Goal: Find specific page/section: Find specific page/section

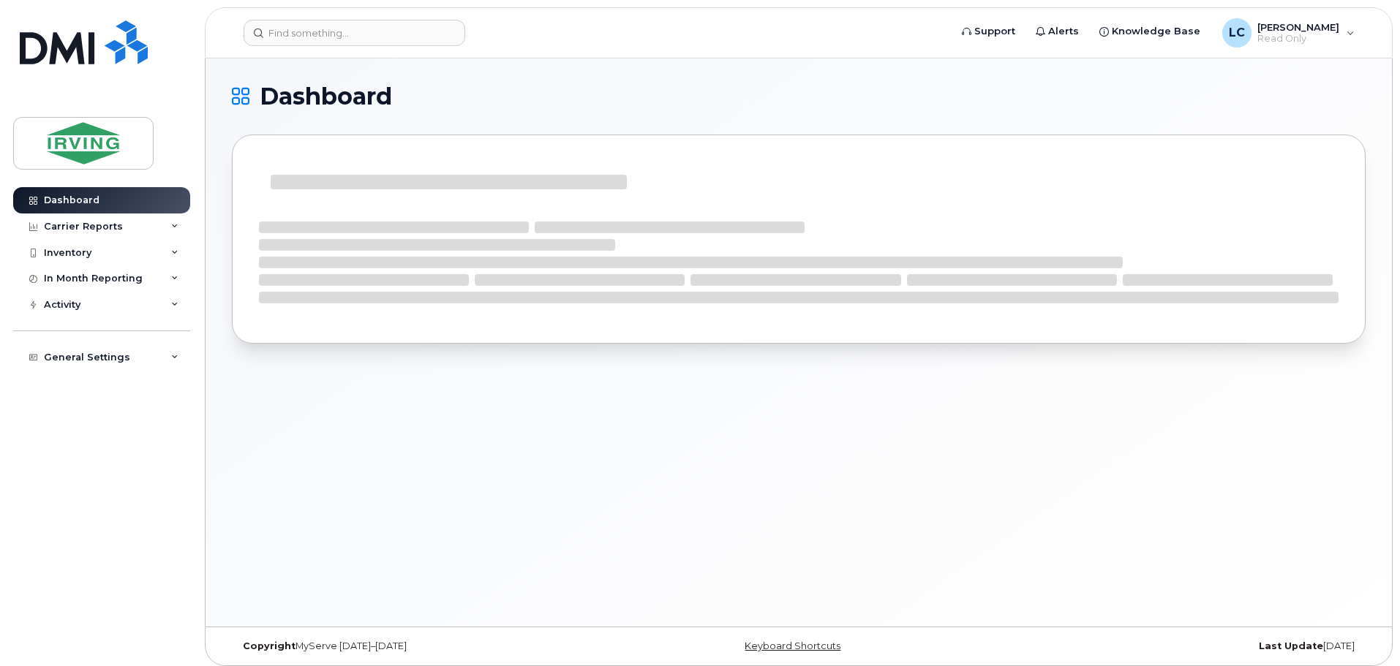
click at [277, 46] on header "Support Alerts Knowledge Base LC Lisa Carson Read Only English Français Sign out" at bounding box center [799, 32] width 1188 height 51
click at [301, 41] on input at bounding box center [355, 33] width 222 height 26
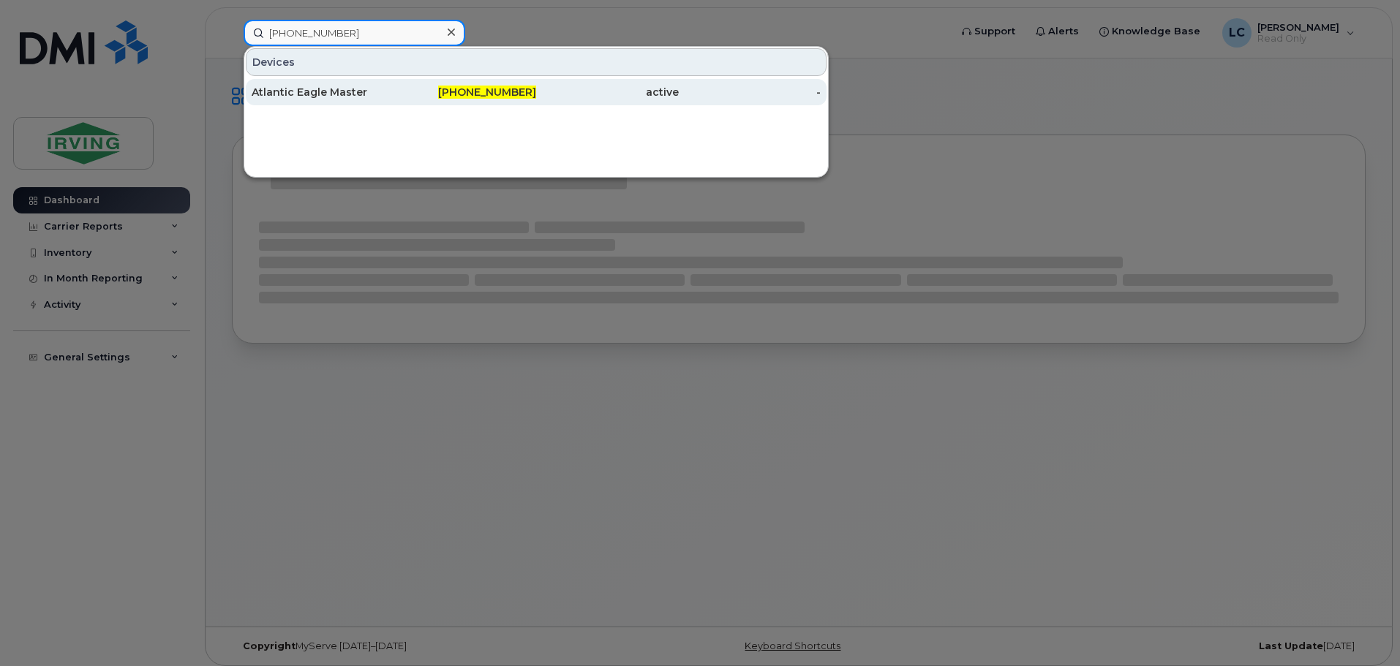
type input "250-634-4076"
click at [353, 97] on div "Atlantic Eagle Master" at bounding box center [323, 92] width 143 height 15
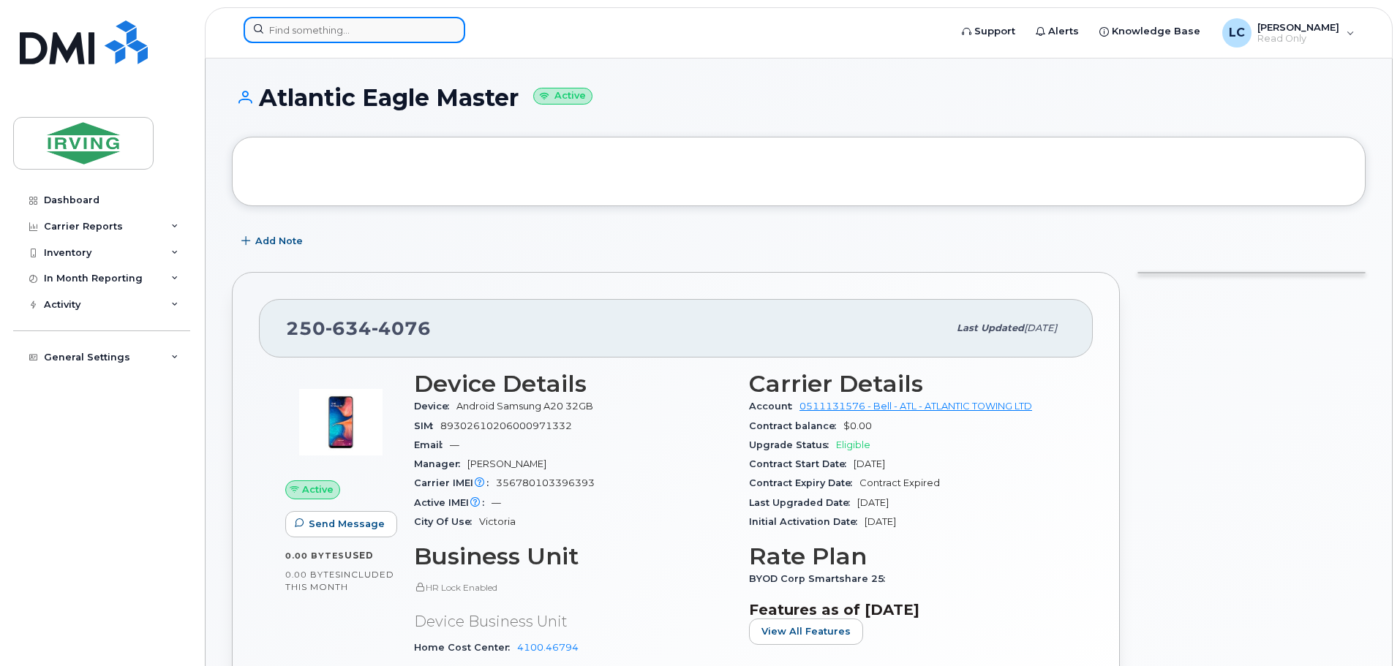
click at [326, 34] on input at bounding box center [355, 30] width 222 height 26
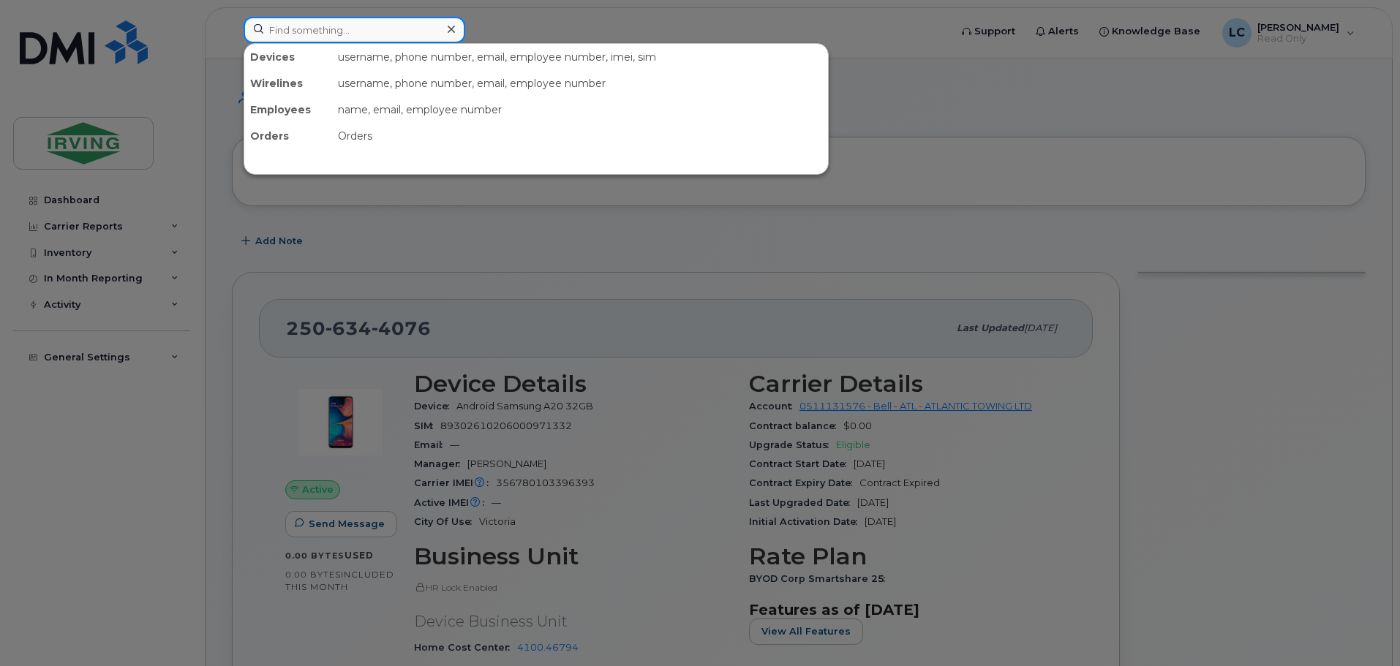
click at [315, 34] on input at bounding box center [355, 30] width 222 height 26
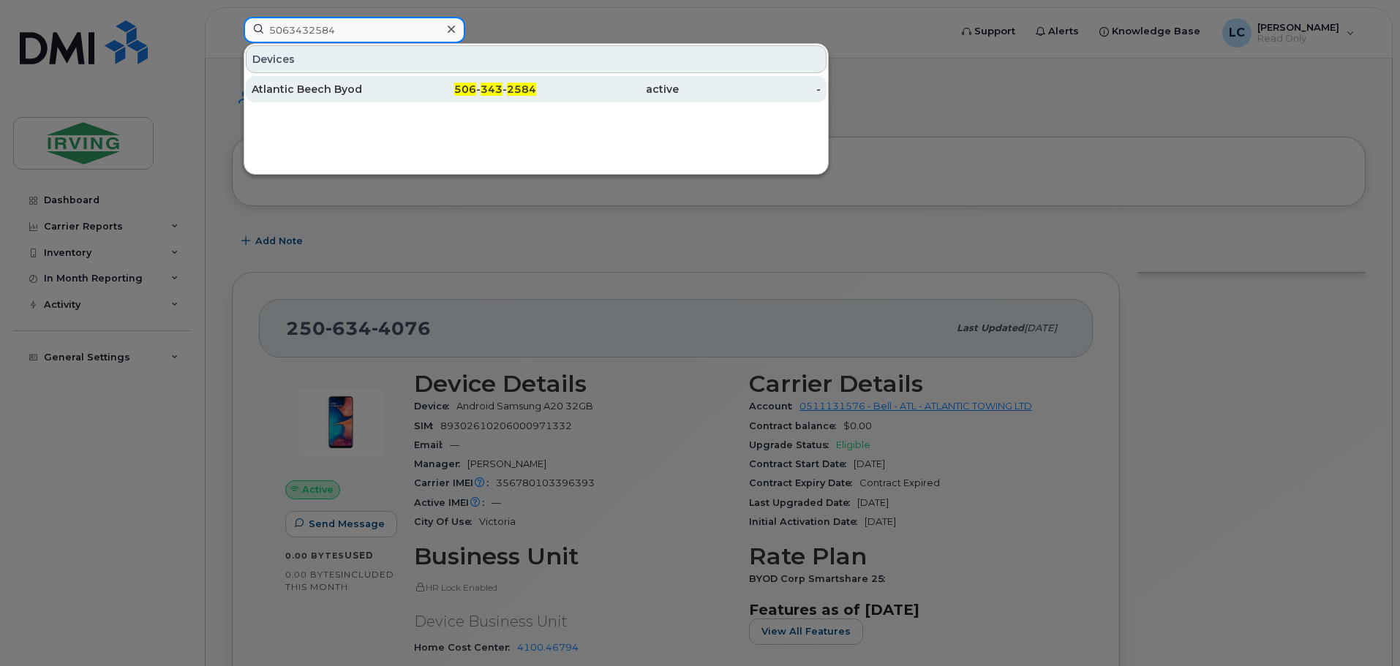
type input "5063432584"
click at [376, 83] on div "Atlantic Beech Byod" at bounding box center [323, 89] width 143 height 15
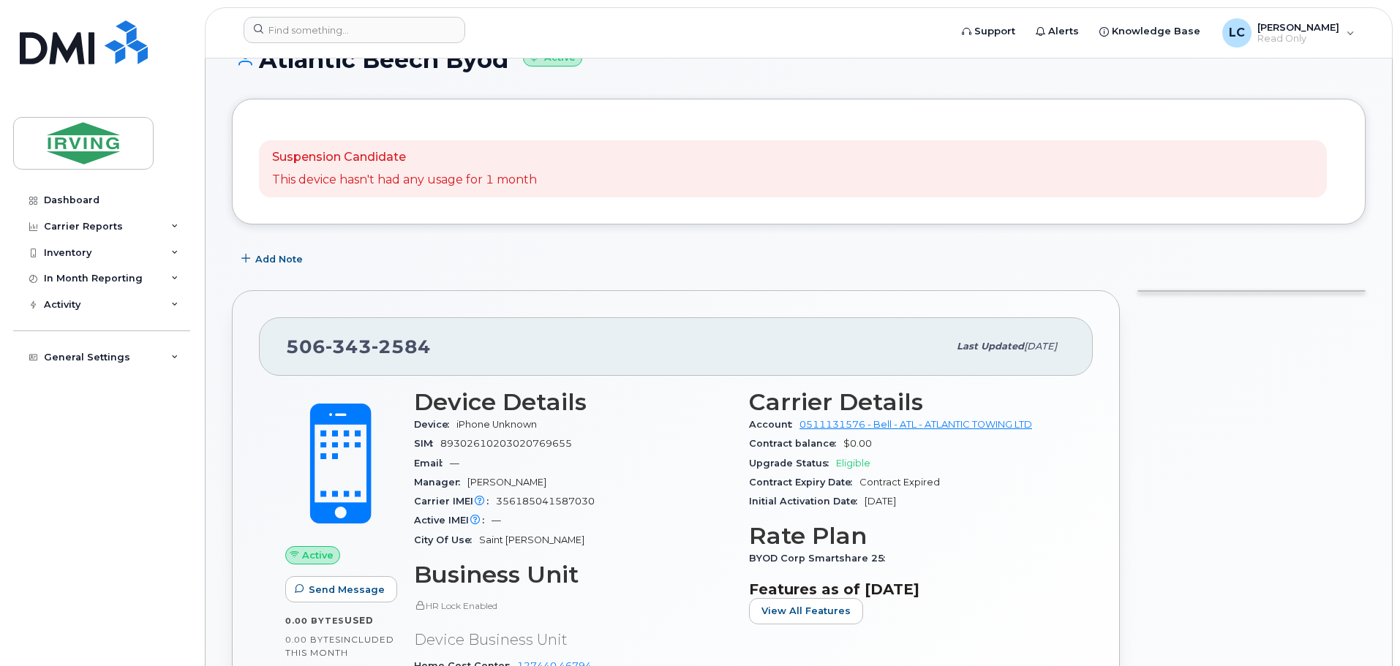
scroll to position [146, 0]
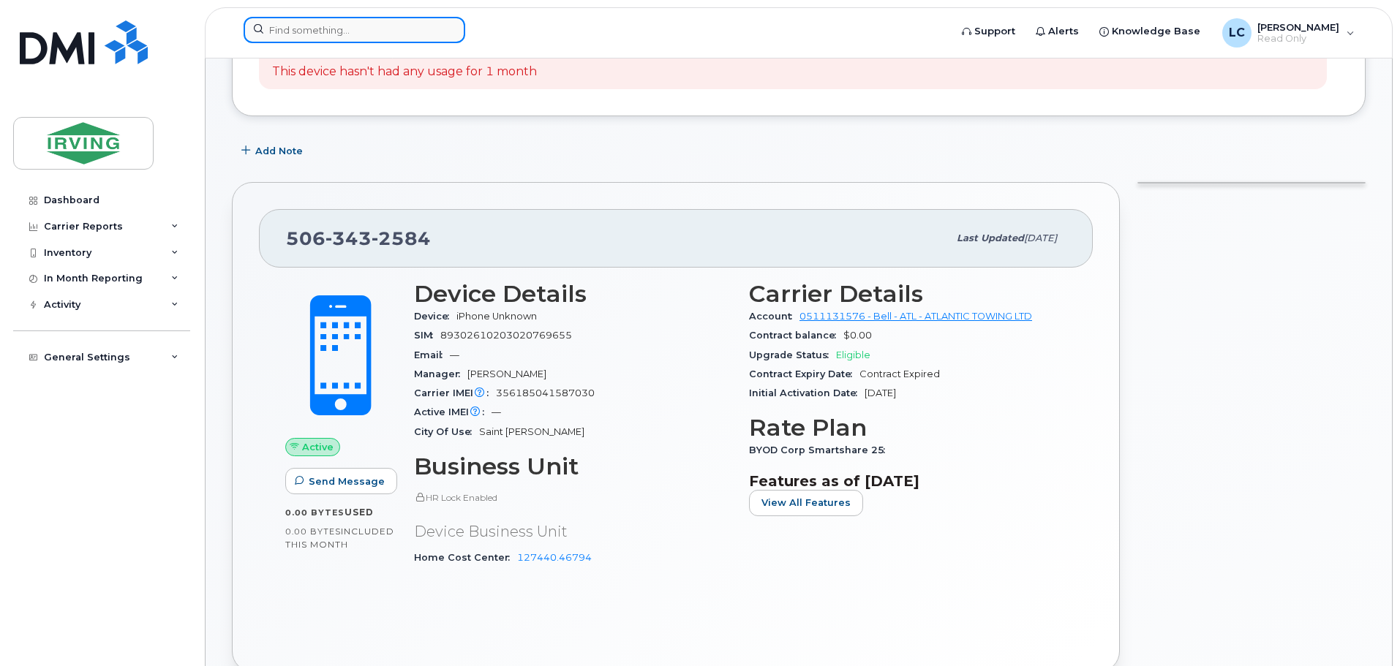
click at [295, 38] on input at bounding box center [355, 30] width 222 height 26
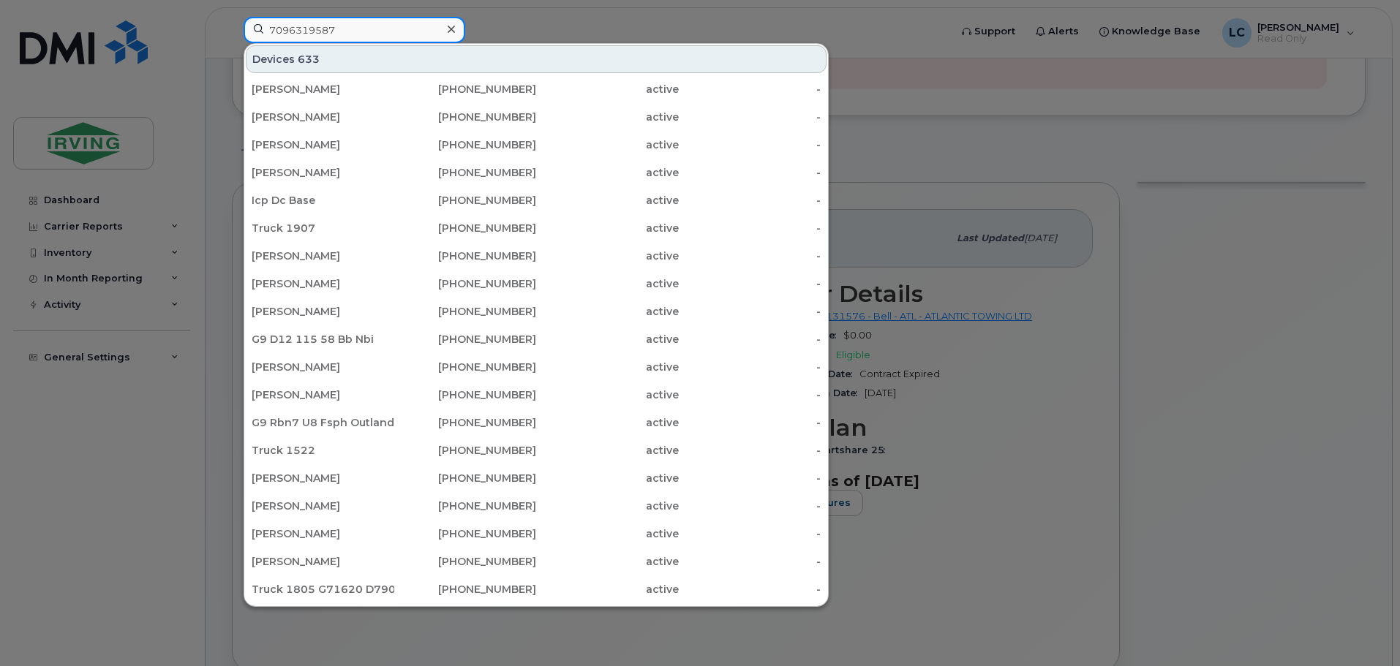
type input "7096319587"
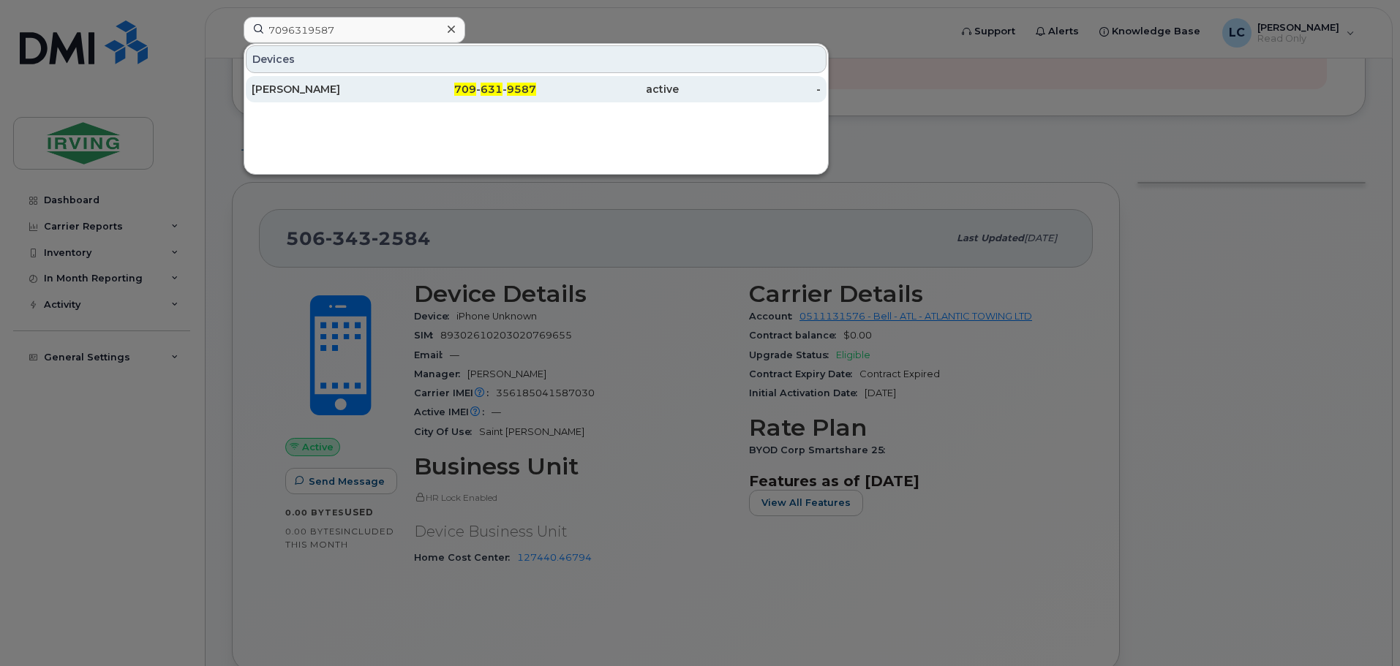
click at [494, 90] on span "631" at bounding box center [492, 89] width 22 height 13
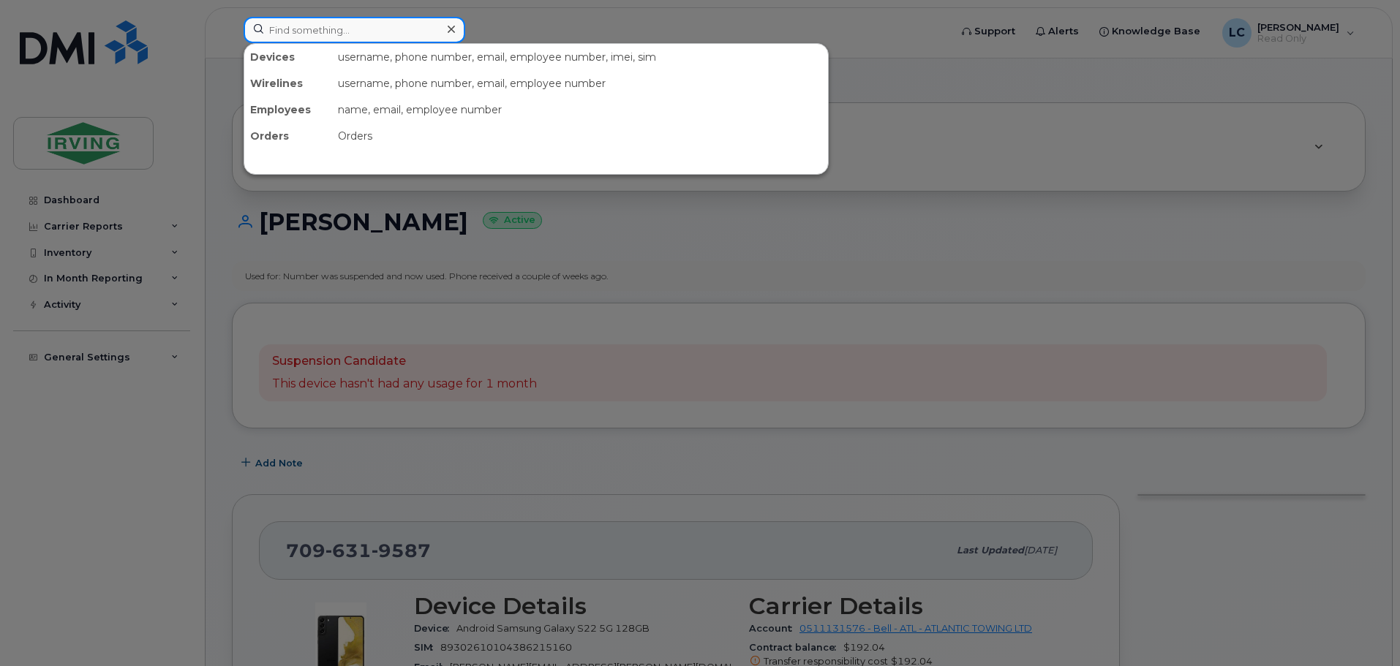
click at [289, 25] on input at bounding box center [355, 30] width 222 height 26
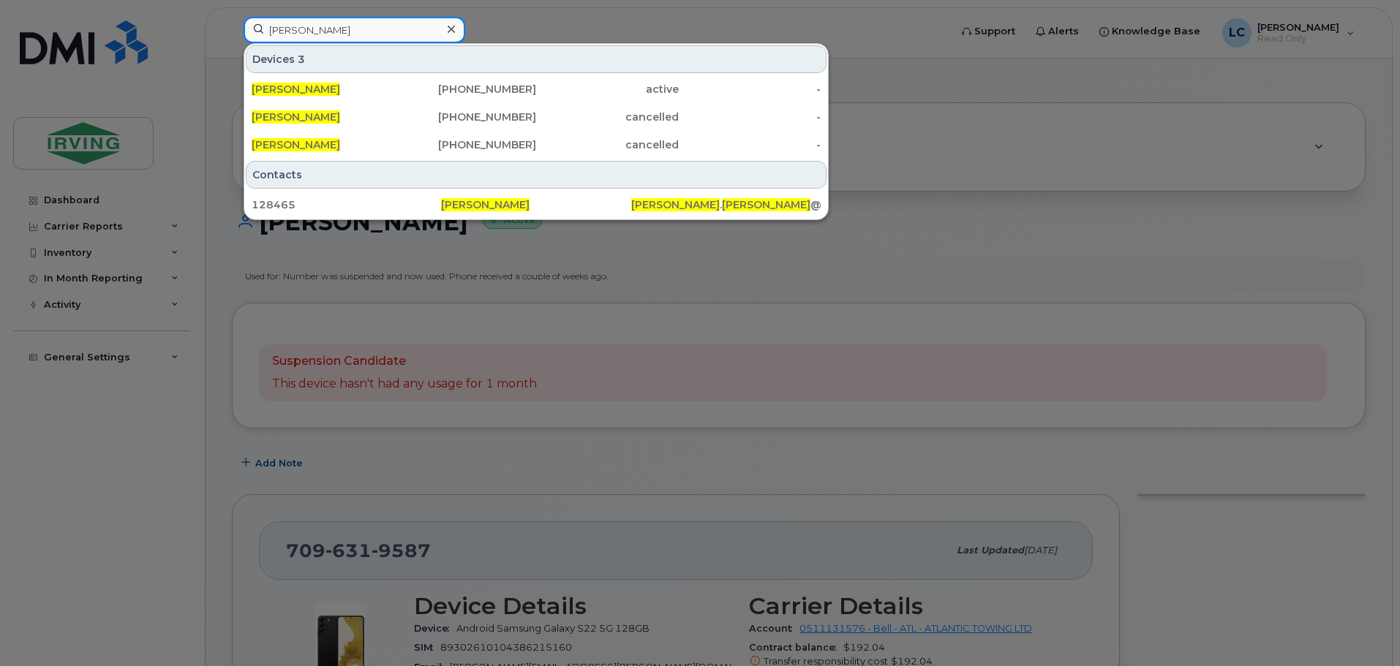
click at [322, 39] on input "sheldon yetman" at bounding box center [355, 30] width 222 height 26
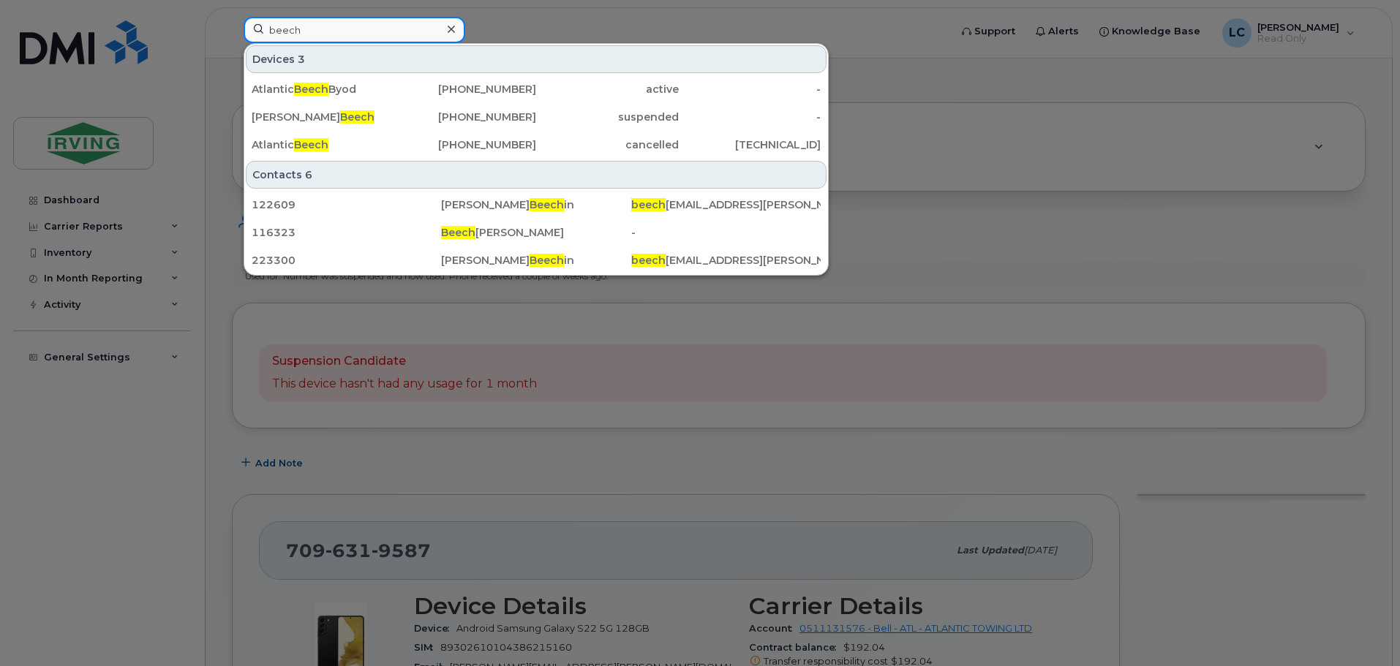
type input "beech"
